Goal: Task Accomplishment & Management: Complete application form

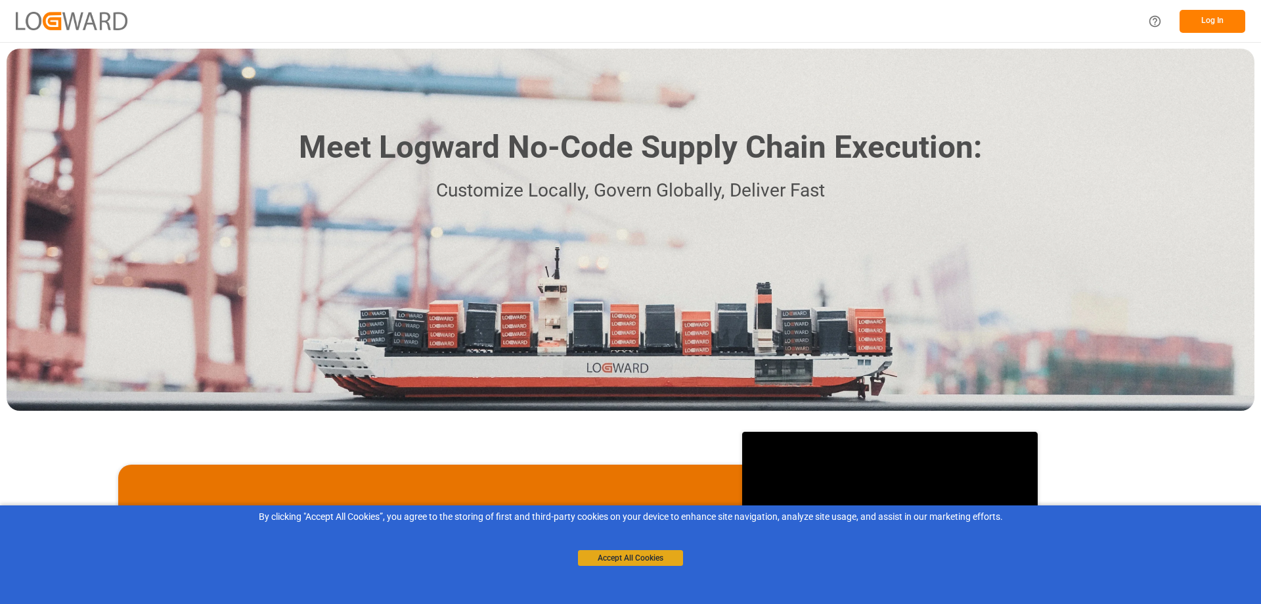
click at [618, 558] on button "Accept All Cookies" at bounding box center [630, 558] width 105 height 16
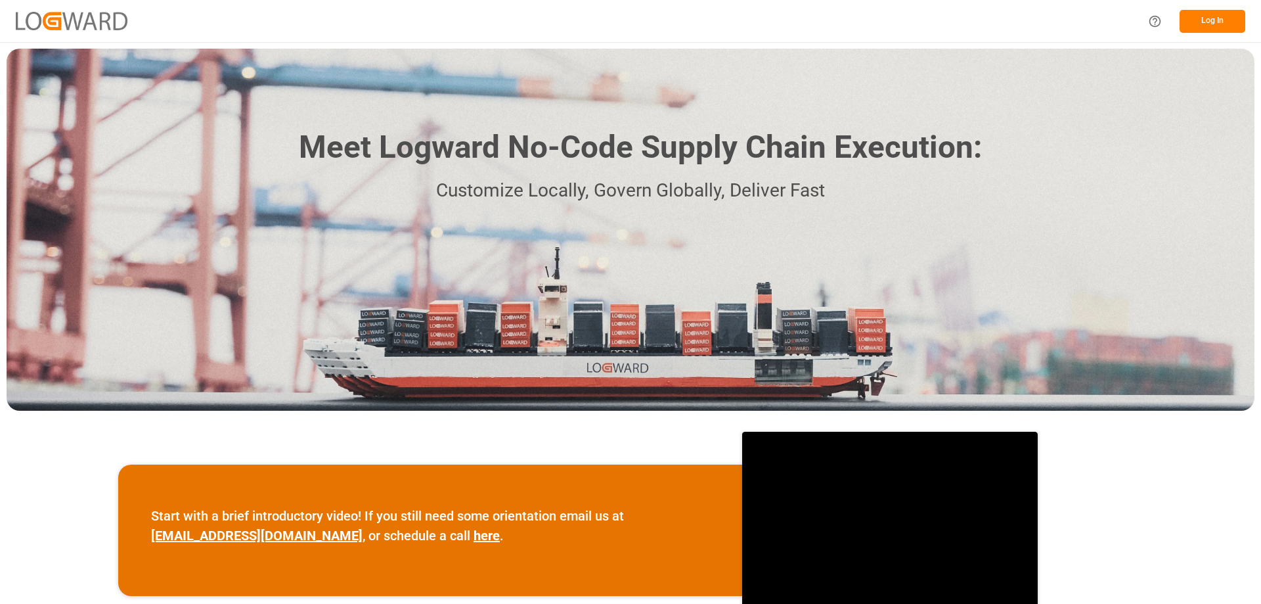
click at [1220, 20] on button "Log In" at bounding box center [1213, 21] width 66 height 23
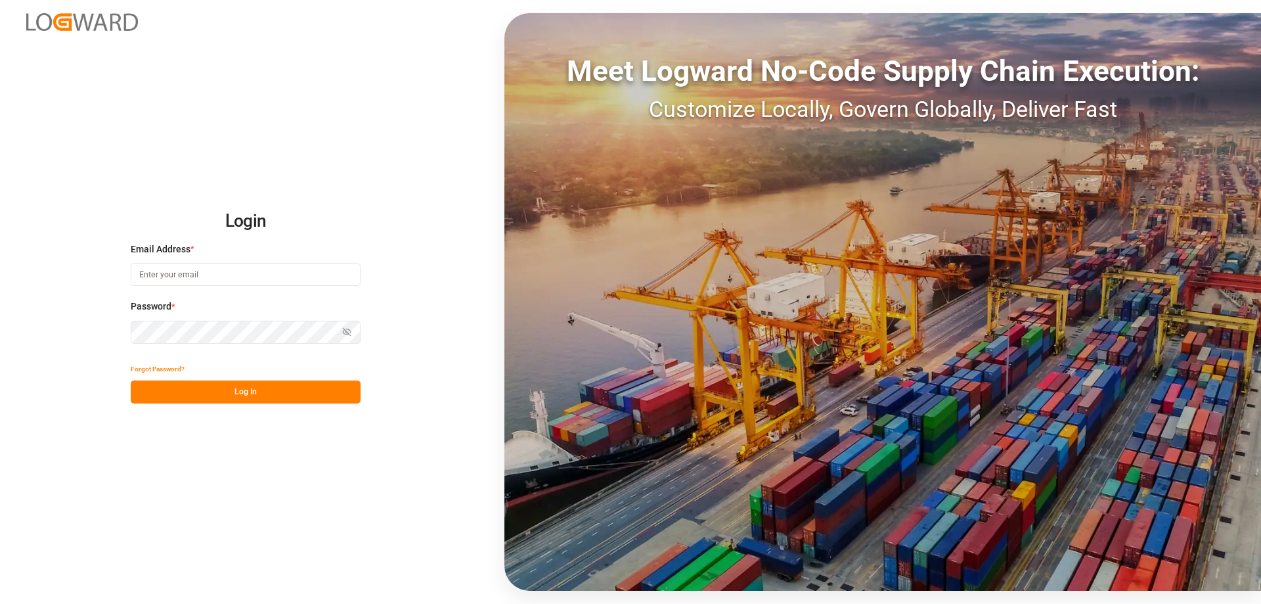
type input "[PERSON_NAME][EMAIL_ADDRESS][PERSON_NAME][DOMAIN_NAME]"
click at [232, 390] on button "Log In" at bounding box center [246, 391] width 230 height 23
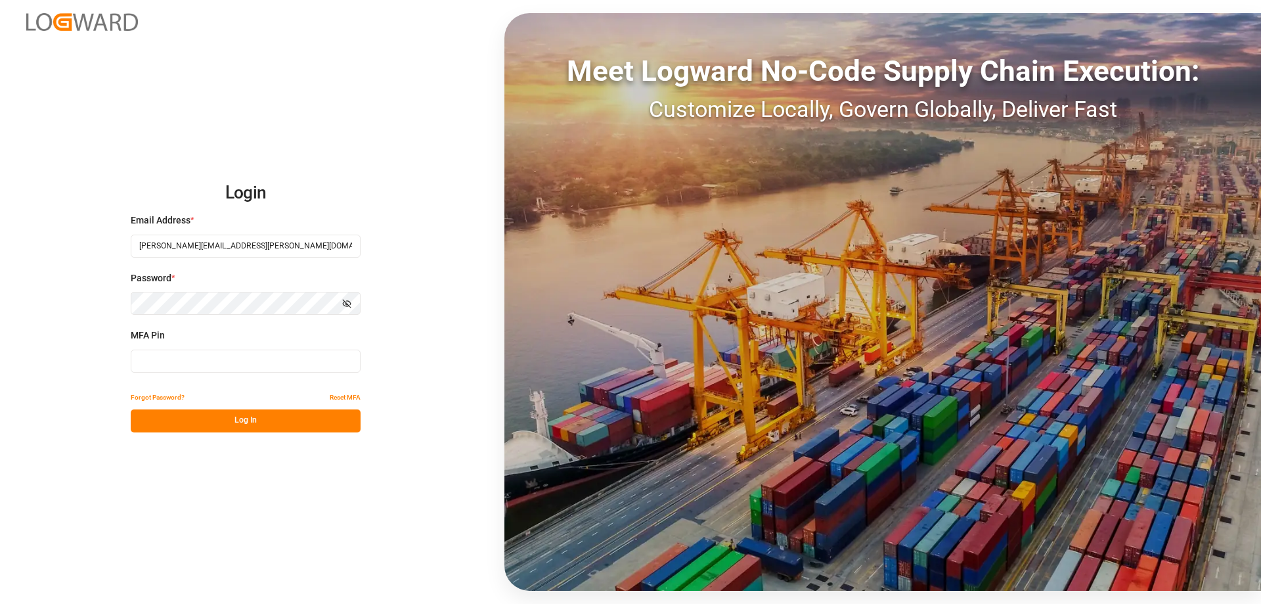
click at [226, 365] on input at bounding box center [246, 360] width 230 height 23
type input "254796"
click at [229, 420] on button "Log In" at bounding box center [246, 420] width 230 height 23
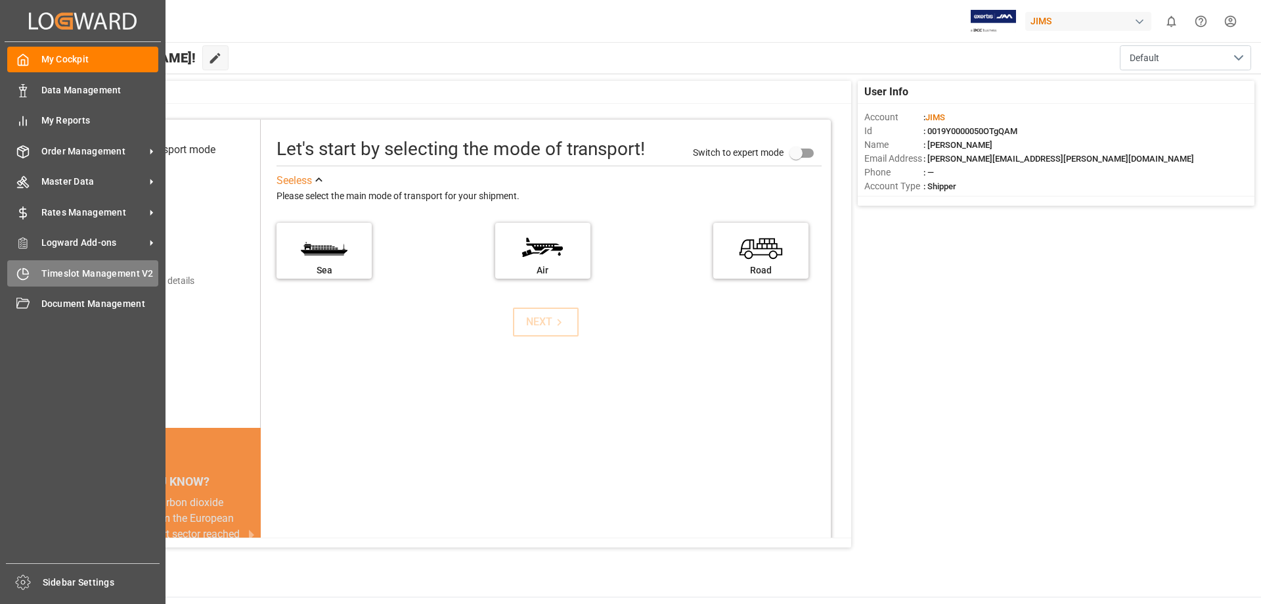
click at [23, 273] on icon at bounding box center [25, 270] width 5 height 5
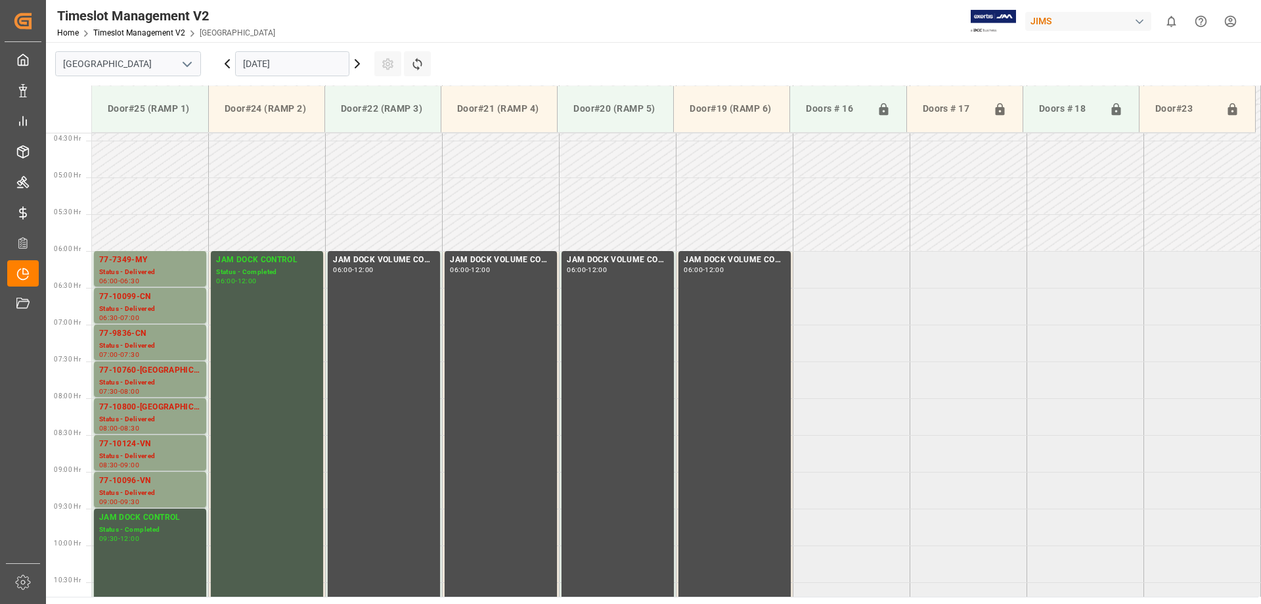
scroll to position [258, 0]
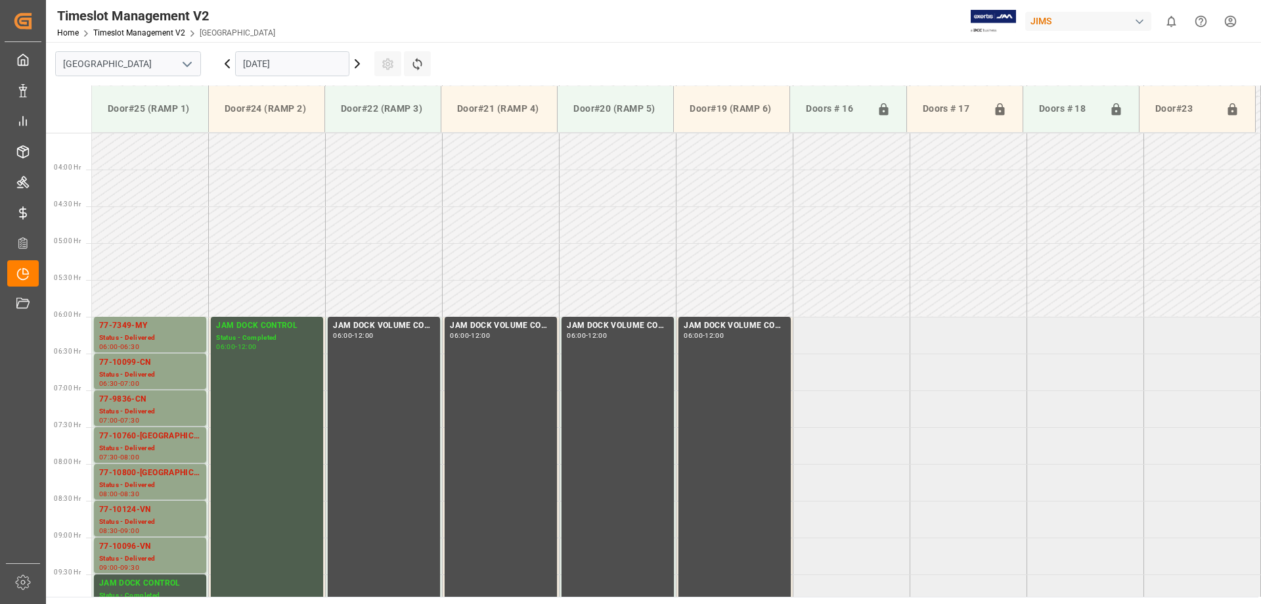
click at [290, 66] on input "[DATE]" at bounding box center [292, 63] width 114 height 25
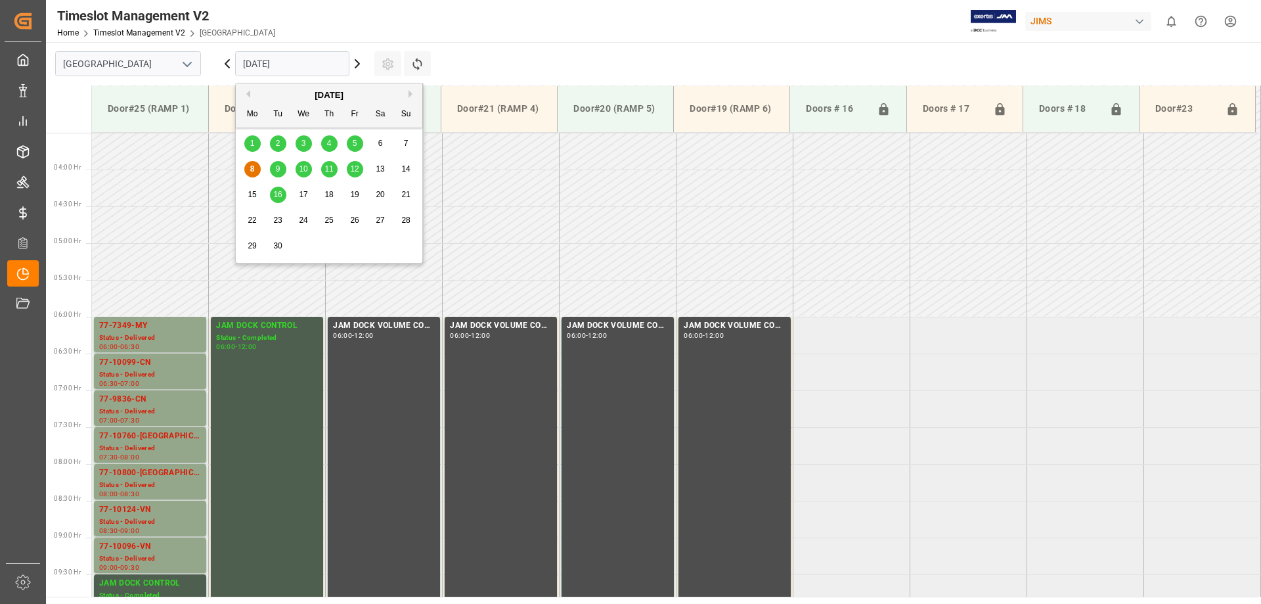
click at [276, 170] on span "9" at bounding box center [278, 168] width 5 height 9
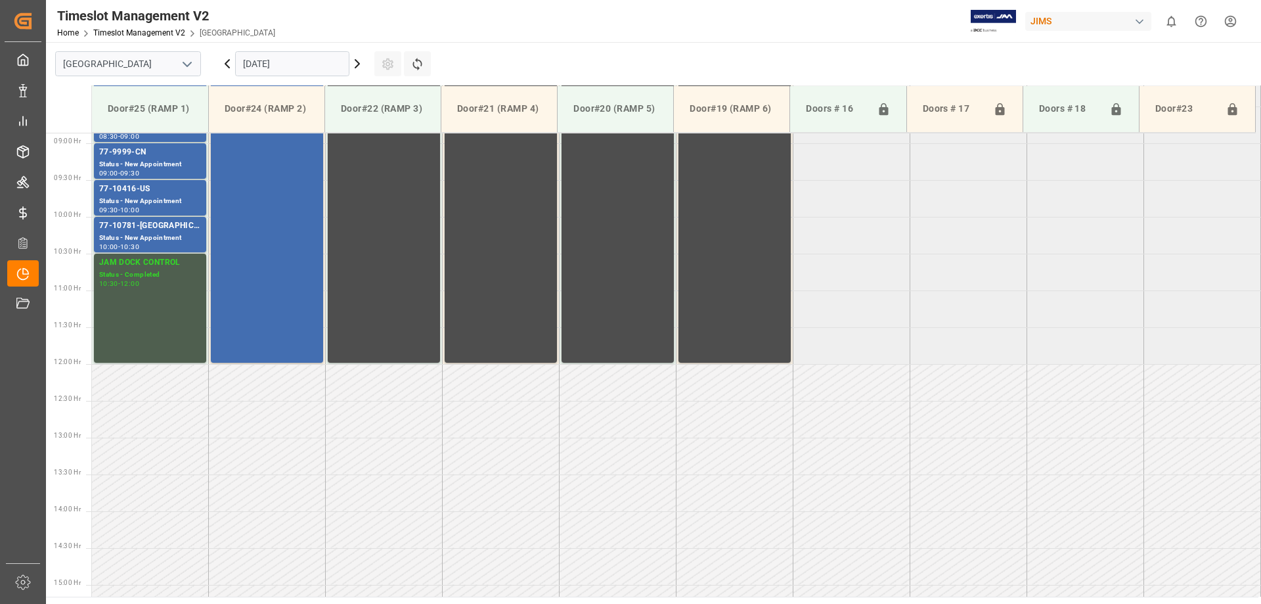
scroll to position [323, 0]
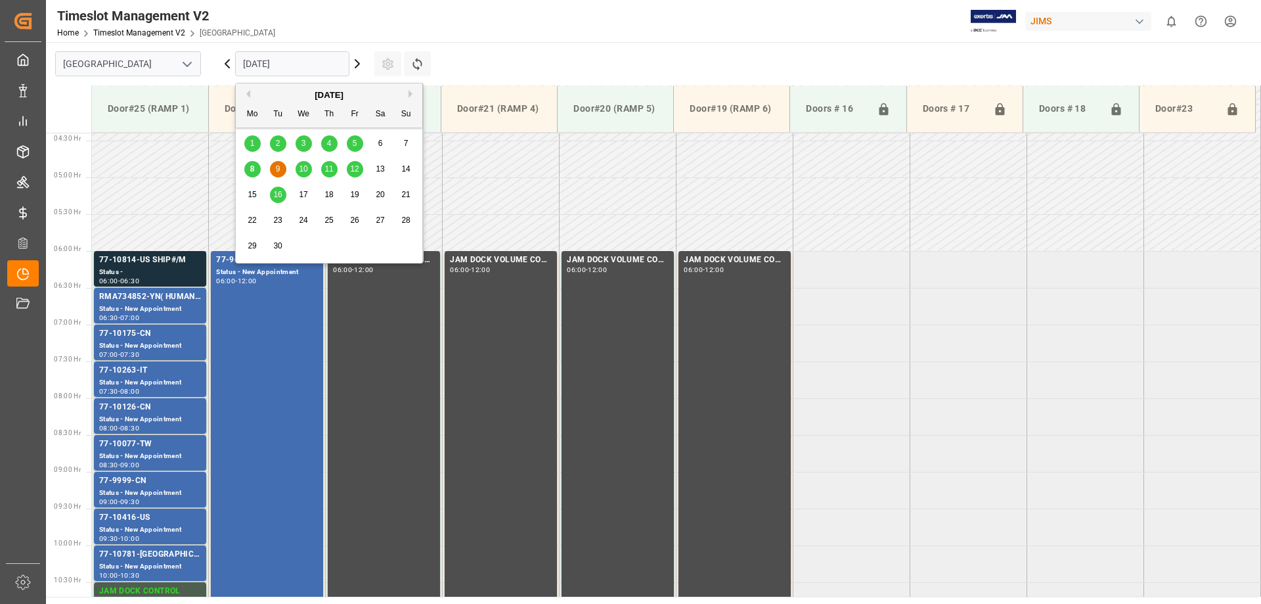
click at [309, 64] on input "[DATE]" at bounding box center [292, 63] width 114 height 25
click at [304, 171] on span "10" at bounding box center [303, 168] width 9 height 9
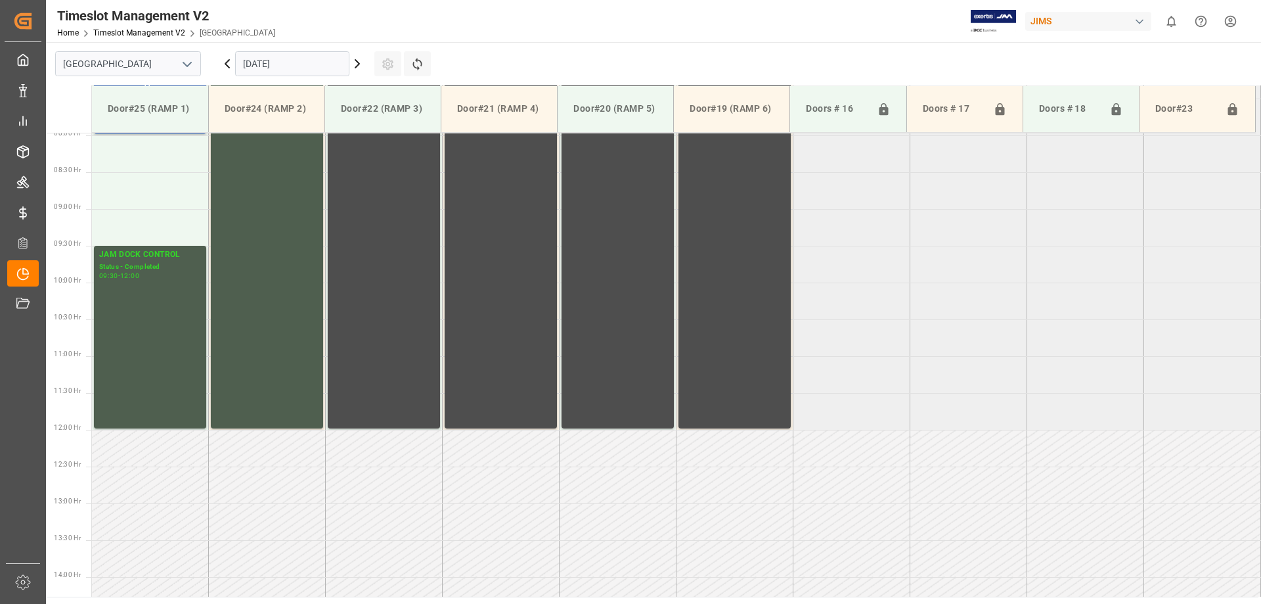
scroll to position [455, 0]
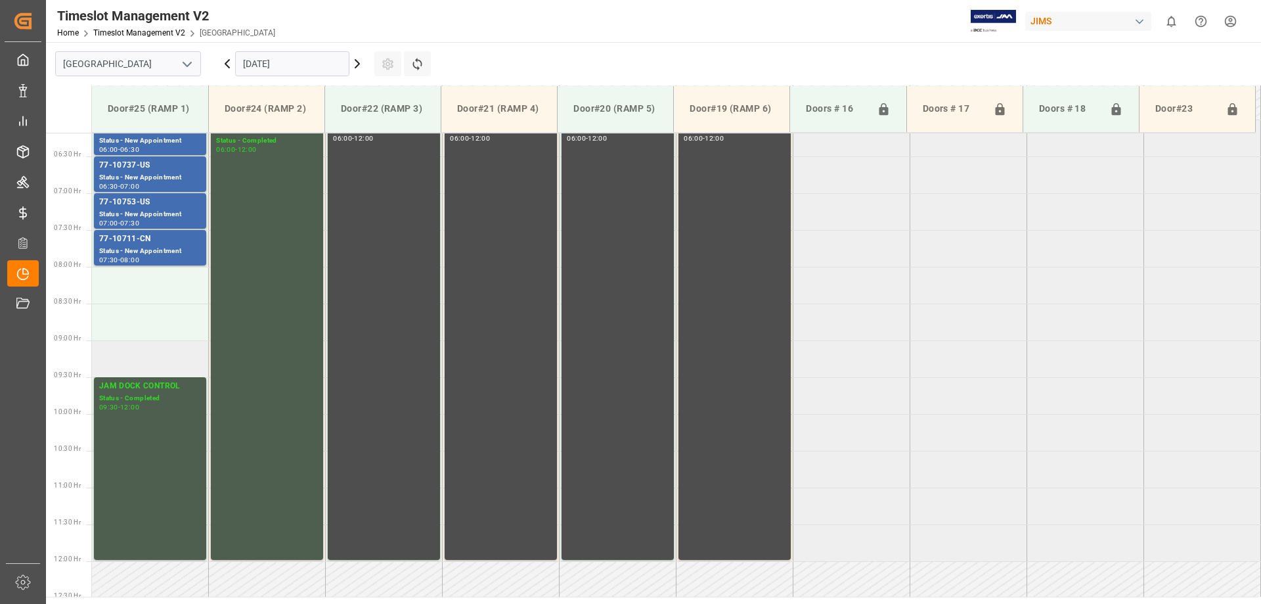
click at [173, 363] on td at bounding box center [150, 358] width 117 height 37
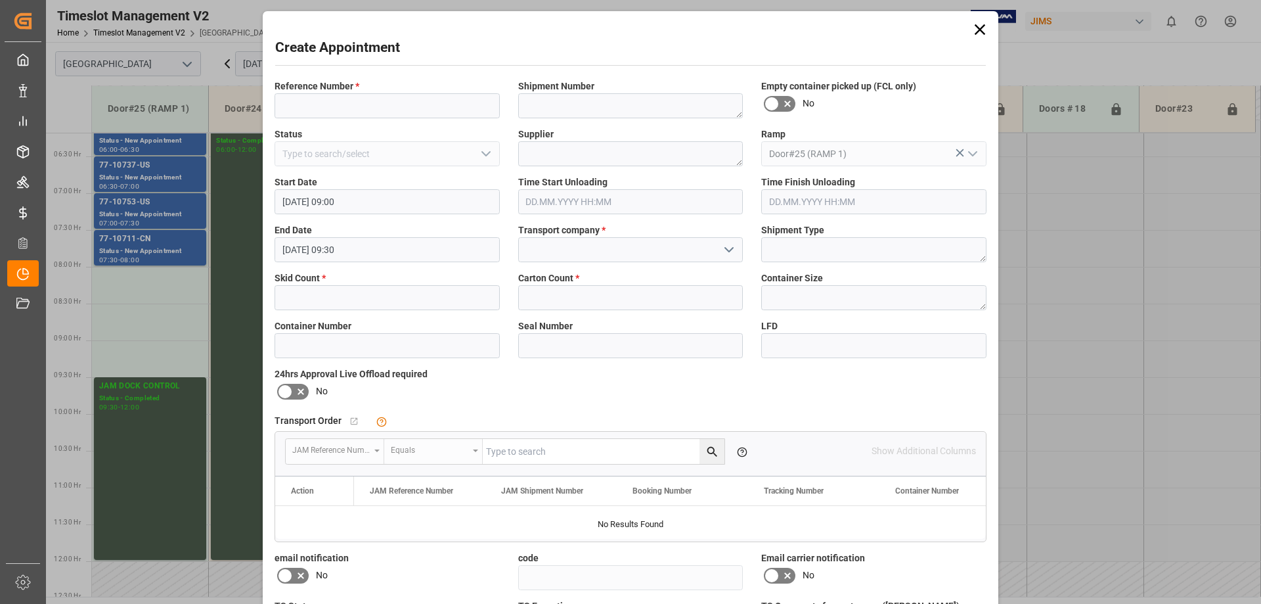
type input "[DATE] 09:00"
type input "[DATE] 09:30"
click at [310, 109] on input at bounding box center [387, 105] width 225 height 25
type input "77-10445-CN"
click at [363, 296] on input "text" at bounding box center [387, 297] width 225 height 25
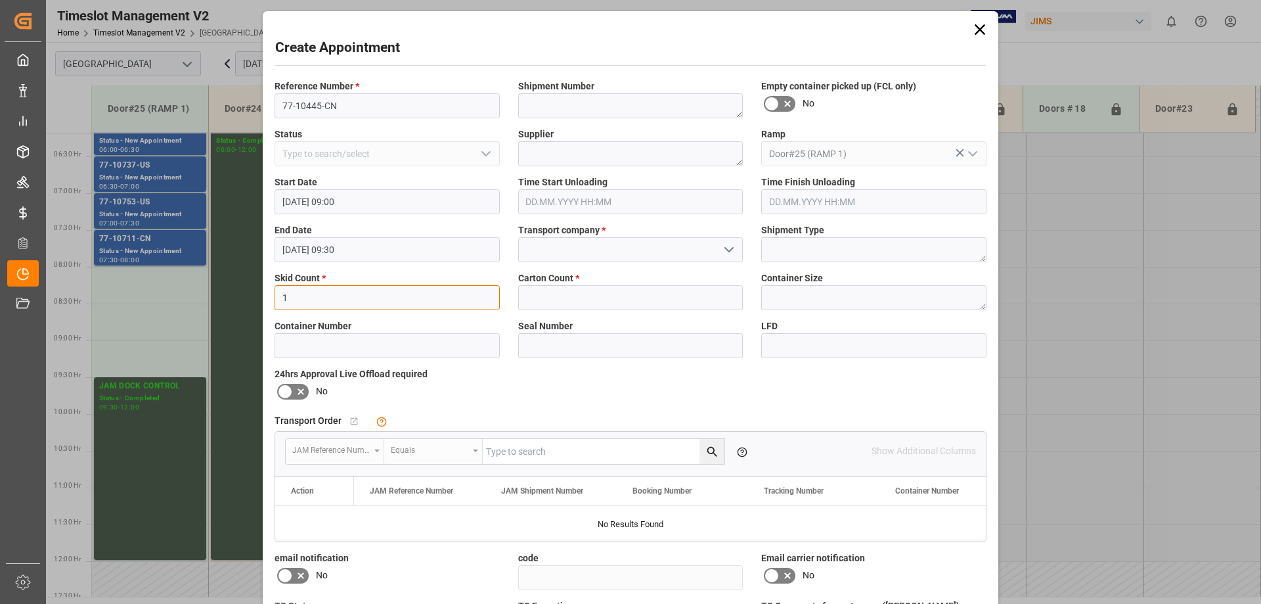
type input "1"
click at [589, 248] on input at bounding box center [630, 249] width 225 height 25
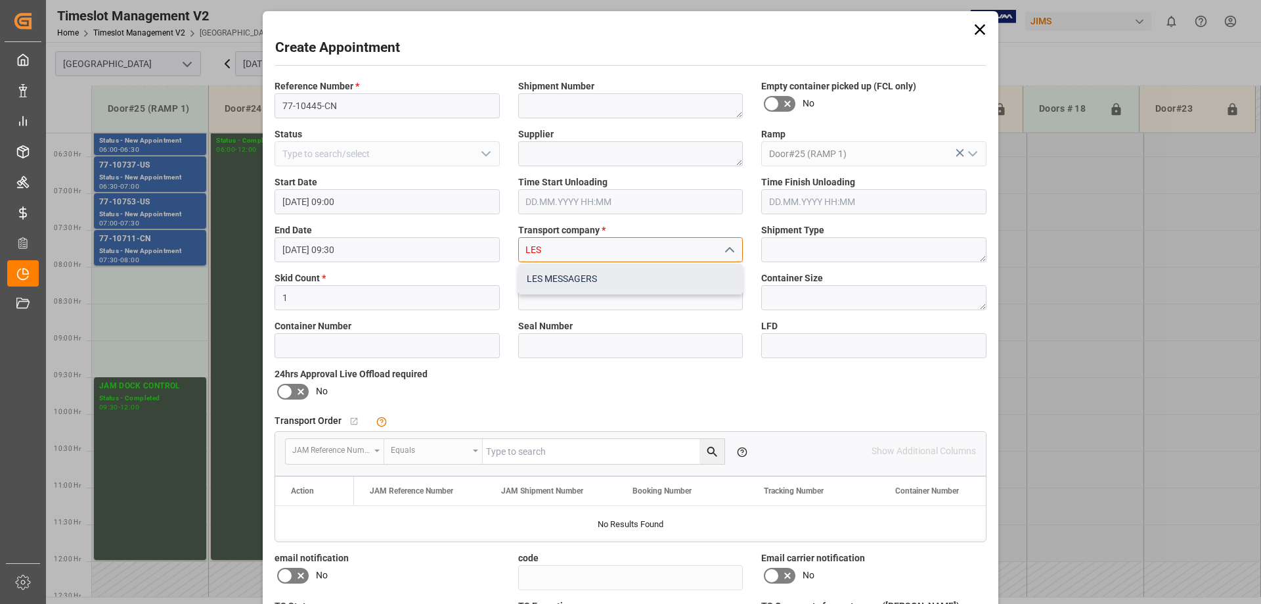
click at [583, 279] on div "LES MESSAGERS" at bounding box center [631, 279] width 224 height 30
type input "LES MESSAGERS"
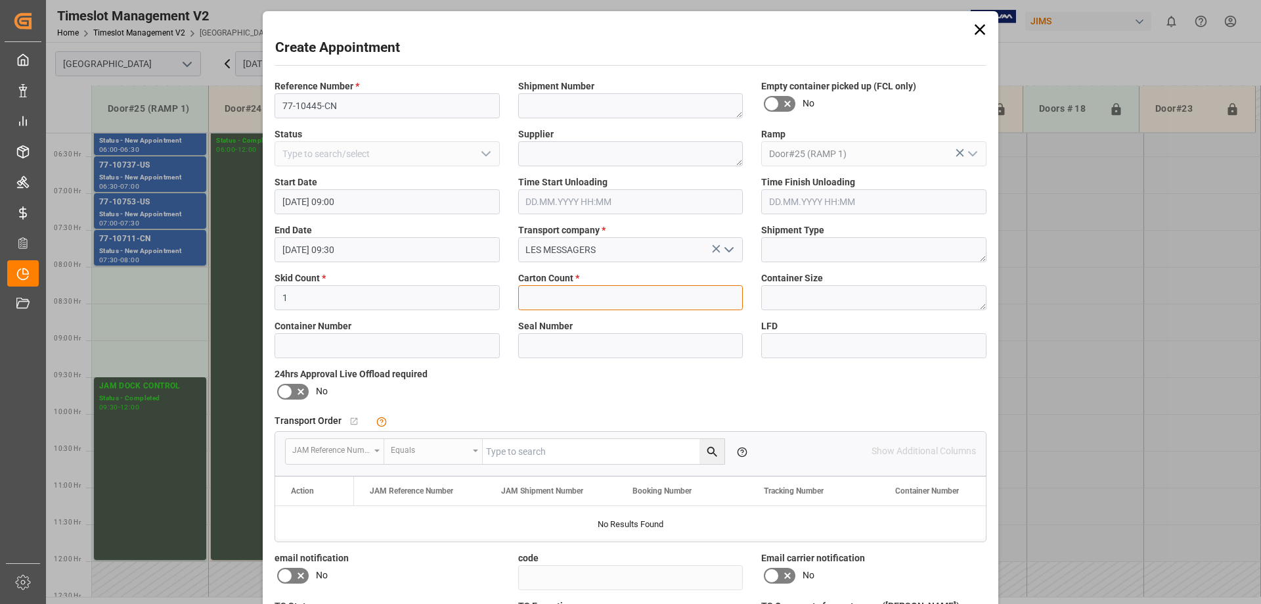
click at [624, 294] on input "text" at bounding box center [630, 297] width 225 height 25
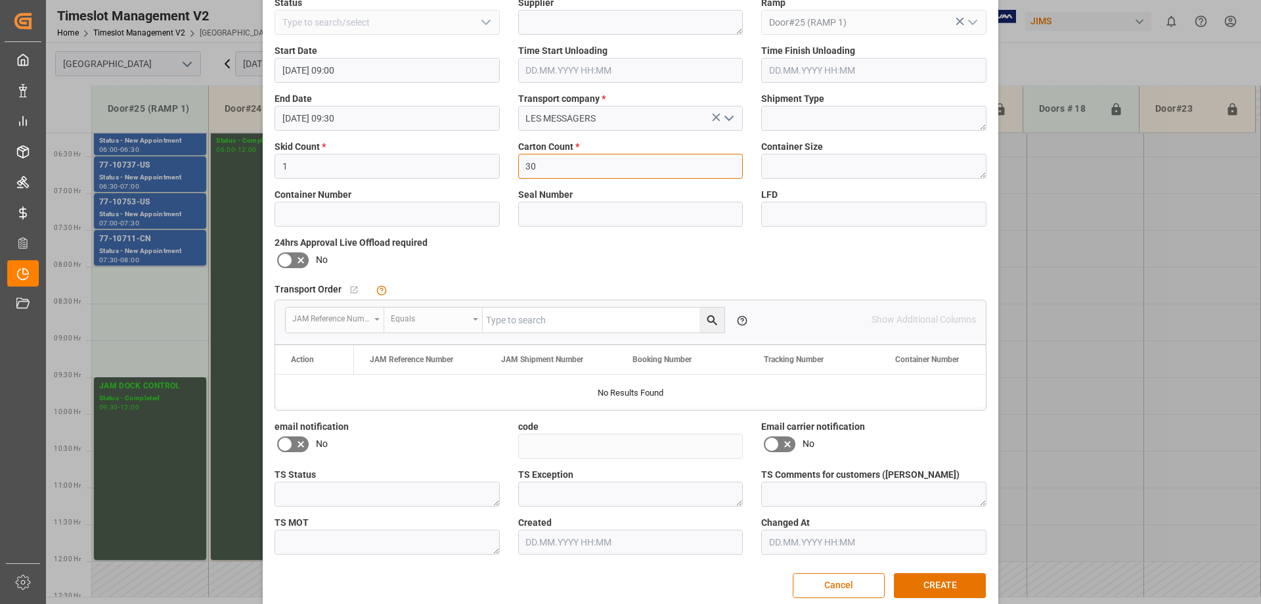
scroll to position [149, 0]
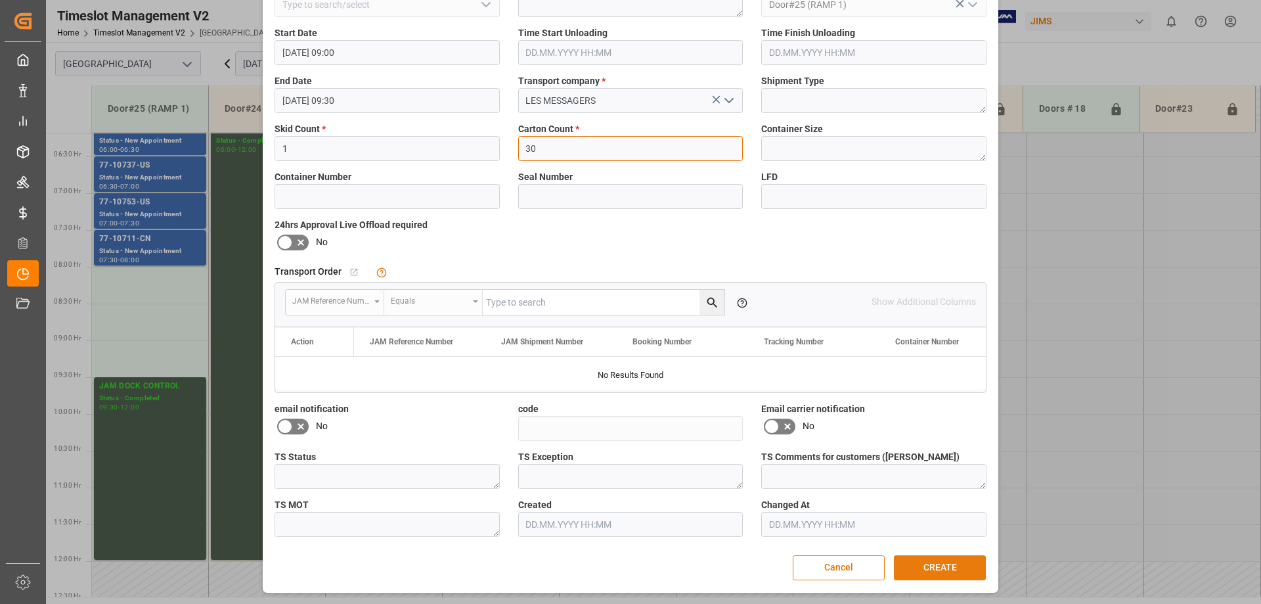
type input "30"
click at [936, 572] on button "CREATE" at bounding box center [940, 567] width 92 height 25
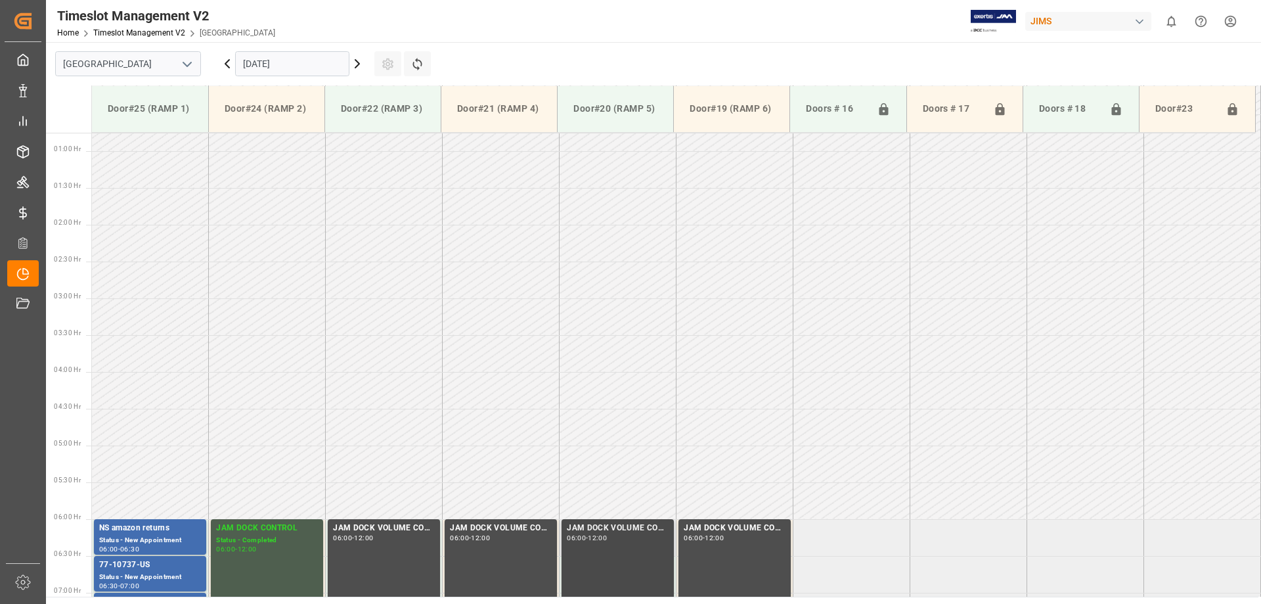
scroll to position [0, 0]
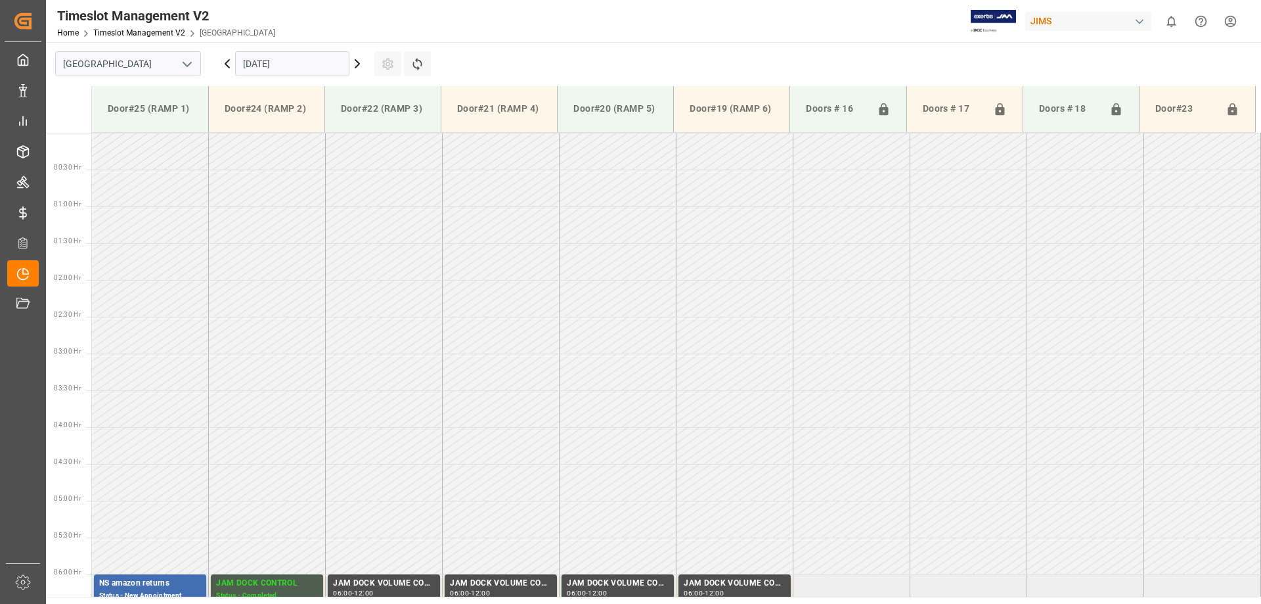
click at [327, 70] on input "[DATE]" at bounding box center [292, 63] width 114 height 25
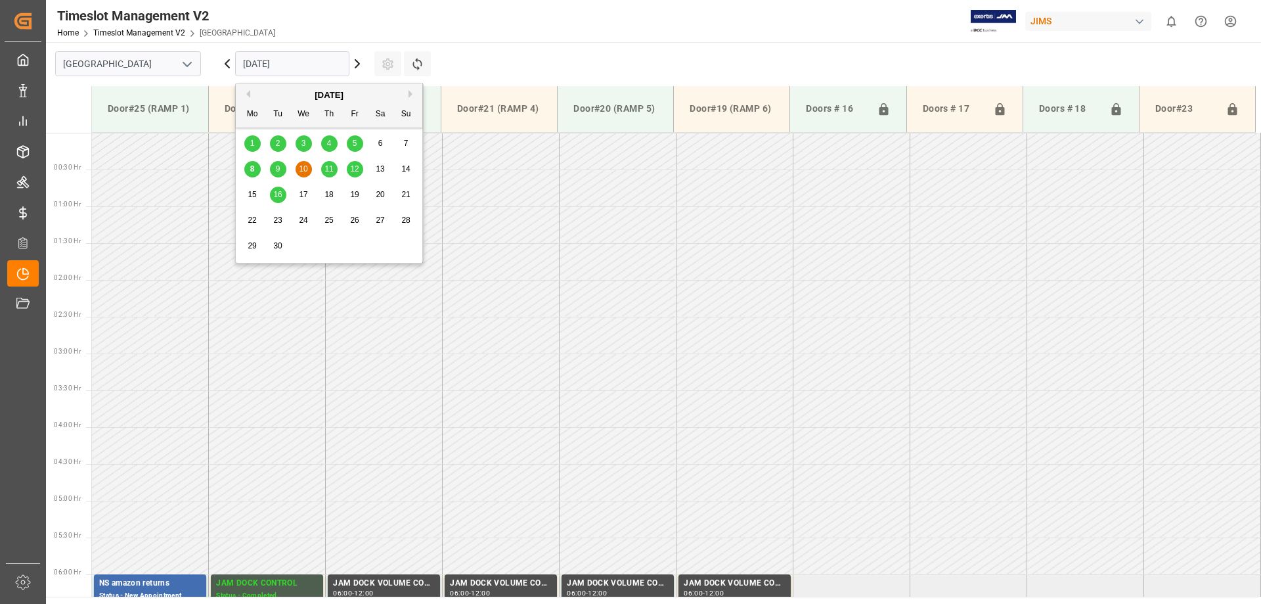
click at [330, 164] on div "11" at bounding box center [329, 170] width 16 height 16
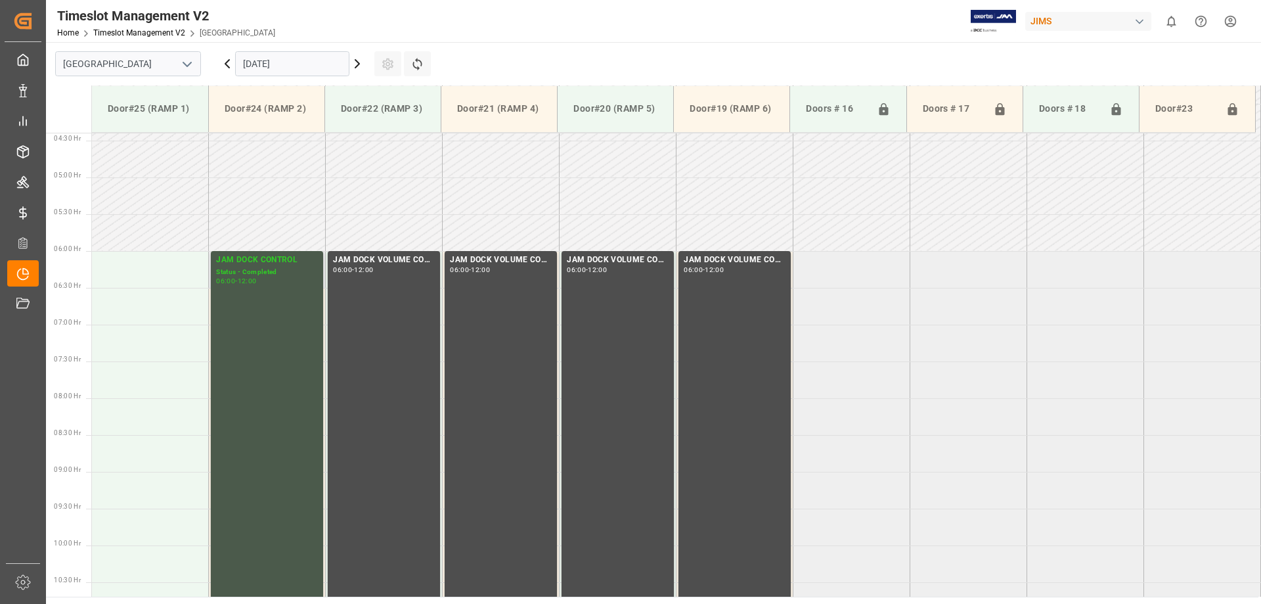
scroll to position [455, 0]
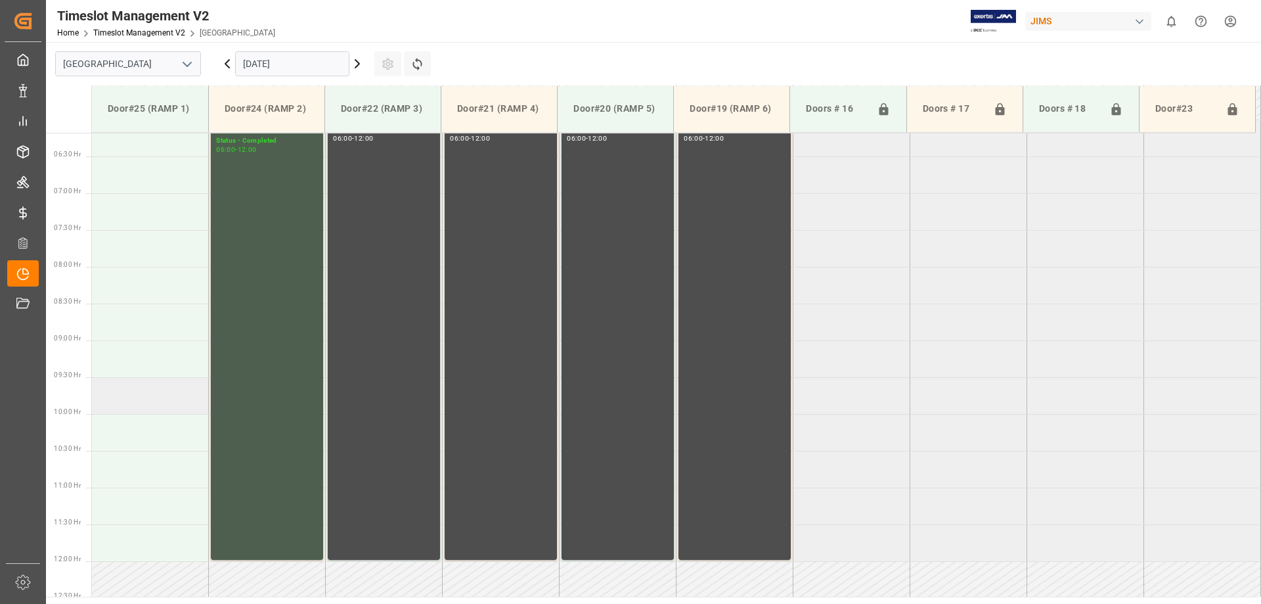
click at [145, 396] on td at bounding box center [150, 395] width 117 height 37
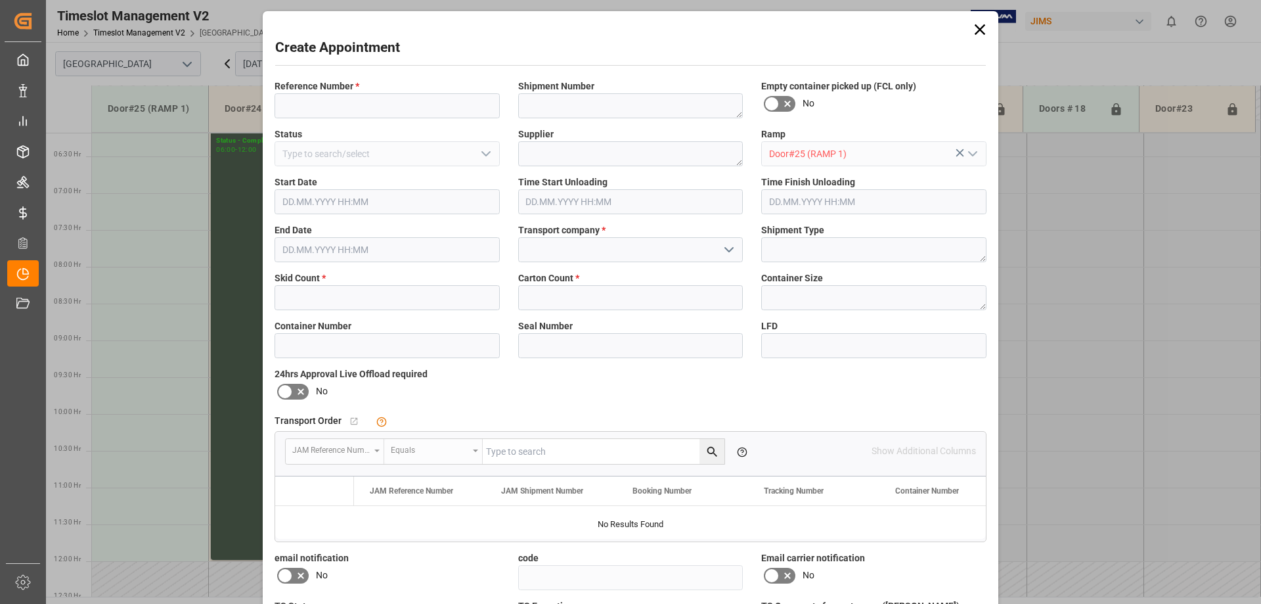
type input "[DATE] 09:30"
type input "[DATE] 10:00"
click at [356, 103] on input at bounding box center [387, 105] width 225 height 25
type input "77-10518-[GEOGRAPHIC_DATA]"
click at [539, 250] on input at bounding box center [630, 249] width 225 height 25
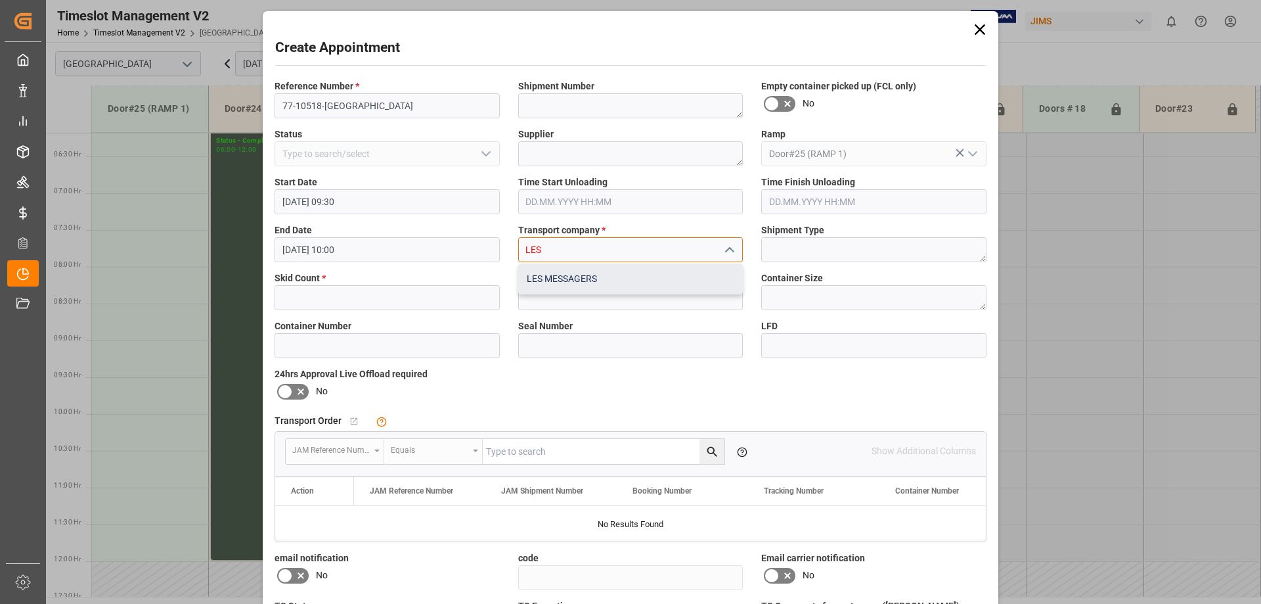
click at [552, 277] on div "LES MESSAGERS" at bounding box center [631, 279] width 224 height 30
type input "LES MESSAGERS"
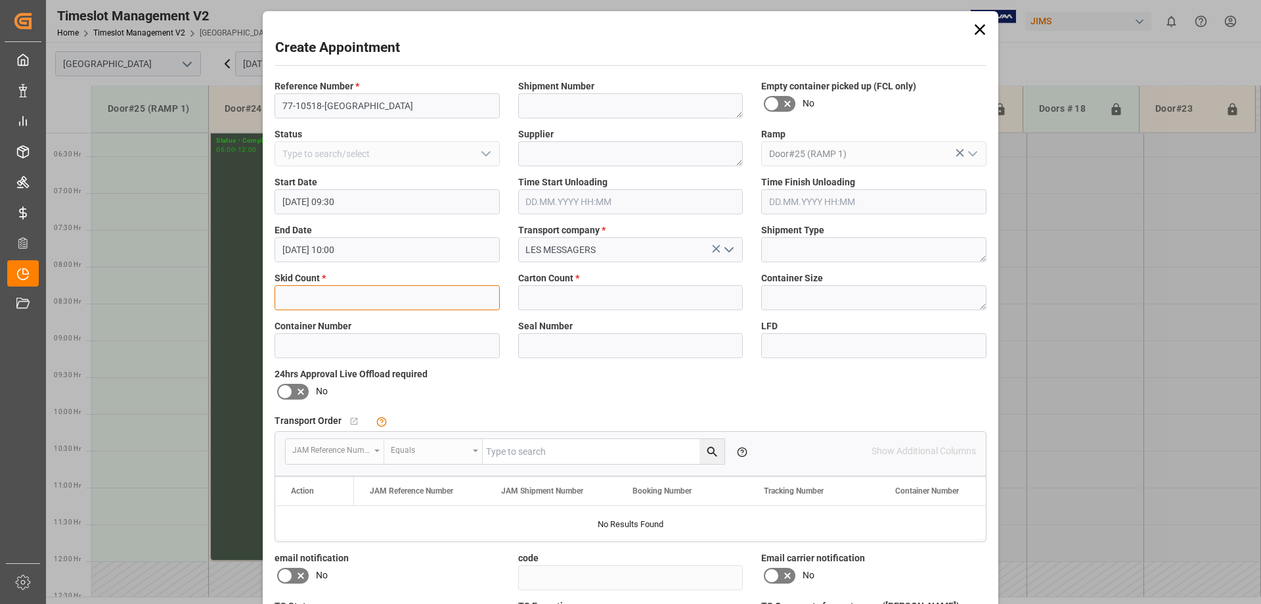
click at [325, 301] on input "text" at bounding box center [387, 297] width 225 height 25
type input "5"
click at [572, 300] on input "text" at bounding box center [630, 297] width 225 height 25
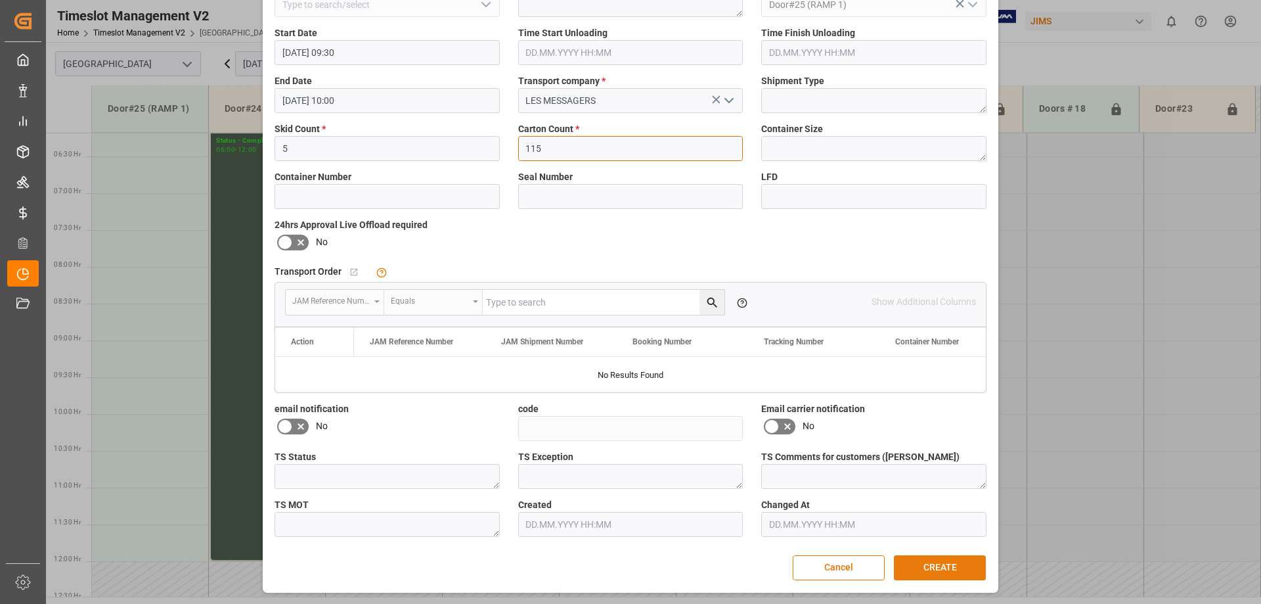
type input "115"
click at [940, 570] on button "CREATE" at bounding box center [940, 567] width 92 height 25
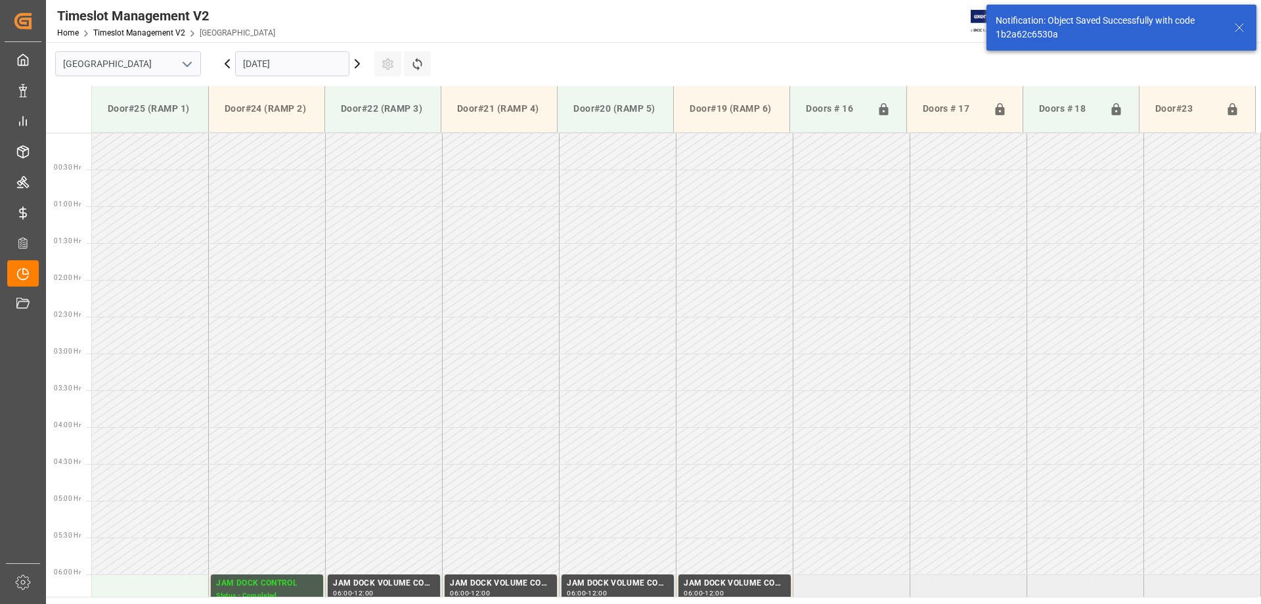
scroll to position [581, 0]
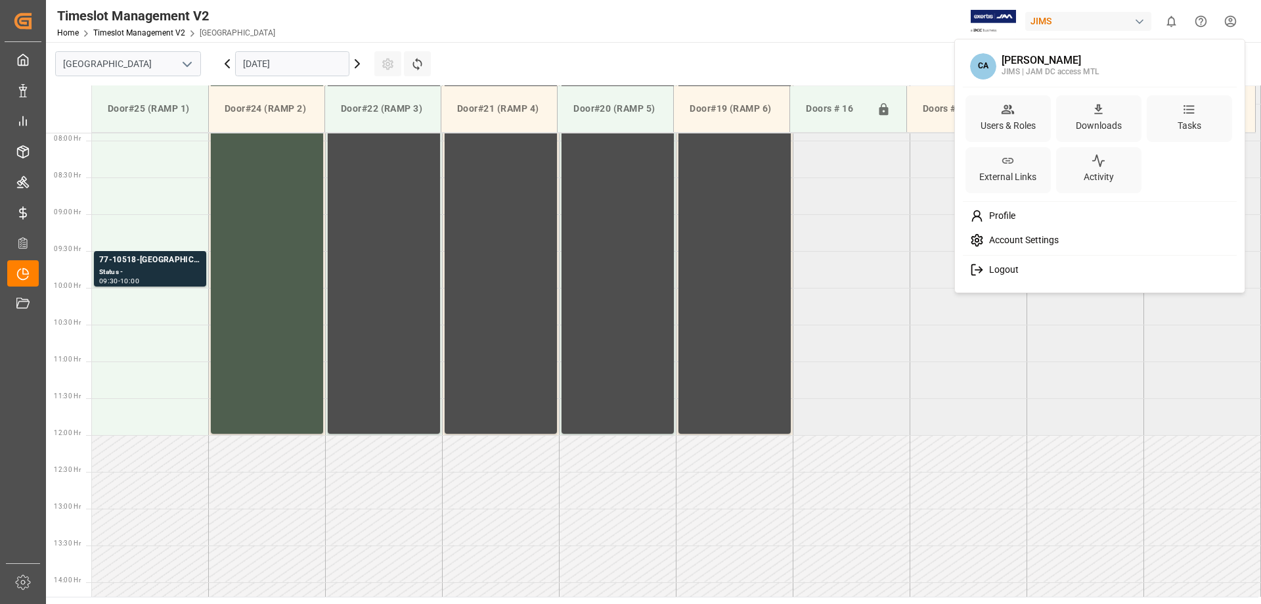
click at [1230, 20] on html "Created by potrace 1.15, written by [PERSON_NAME] [DATE]-[DATE] Created by potr…" at bounding box center [630, 302] width 1261 height 604
click at [1015, 272] on span "Logout" at bounding box center [1001, 270] width 35 height 12
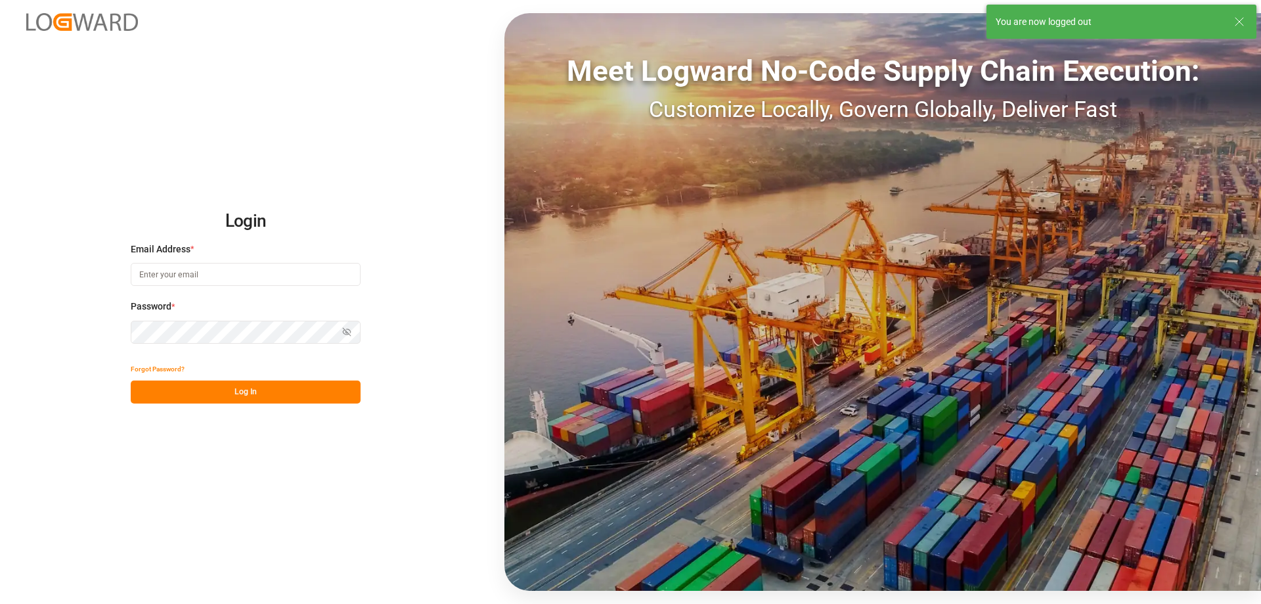
type input "[PERSON_NAME][EMAIL_ADDRESS][PERSON_NAME][DOMAIN_NAME]"
